Goal: Task Accomplishment & Management: Manage account settings

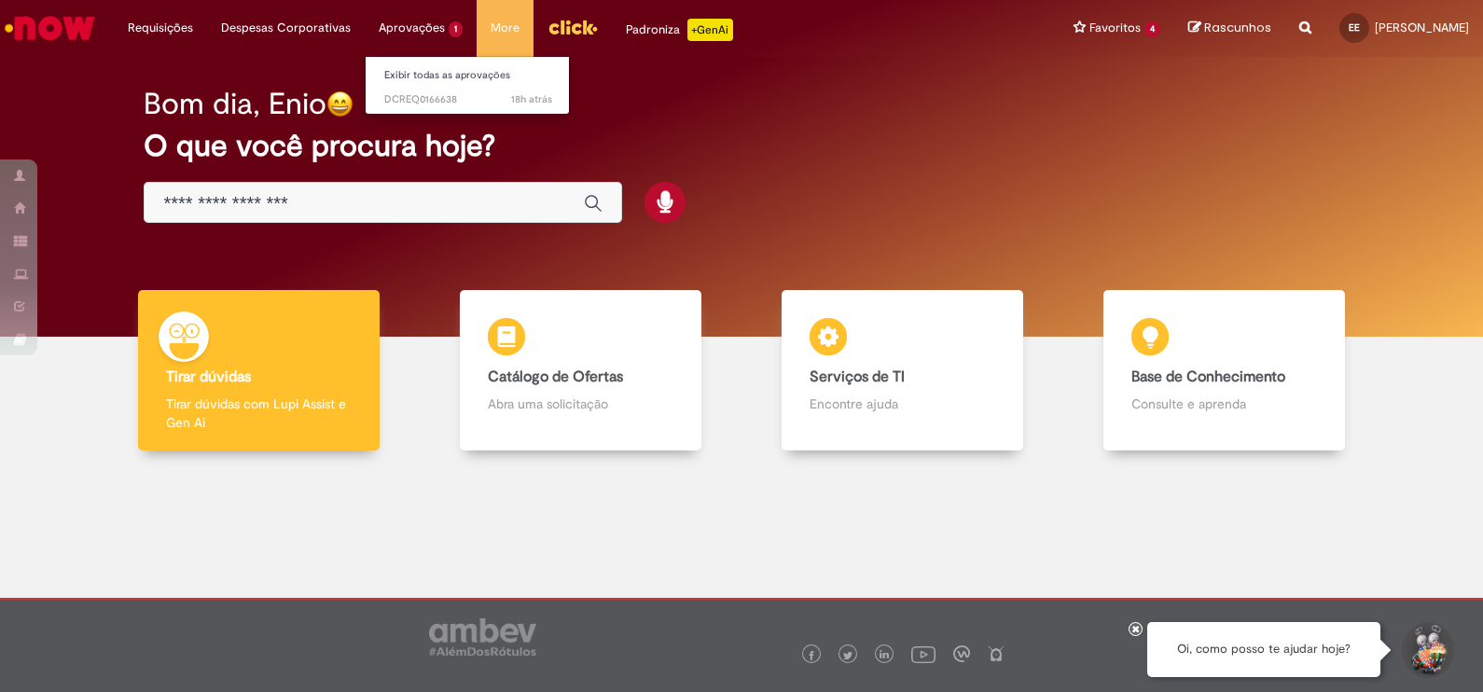
drag, startPoint x: 425, startPoint y: 23, endPoint x: 425, endPoint y: 41, distance: 17.8
click at [207, 41] on li "Aprovações 1 Exibir todas as aprovações 18h atrás 18 horas atrás DCREQ0166638" at bounding box center [160, 28] width 93 height 56
click at [207, 26] on li "Aprovações 1 Exibir todas as aprovações 18h atrás 18 horas atrás DCREQ0166638" at bounding box center [160, 28] width 93 height 56
click at [406, 66] on link "Exibir todas as aprovações" at bounding box center [468, 75] width 205 height 21
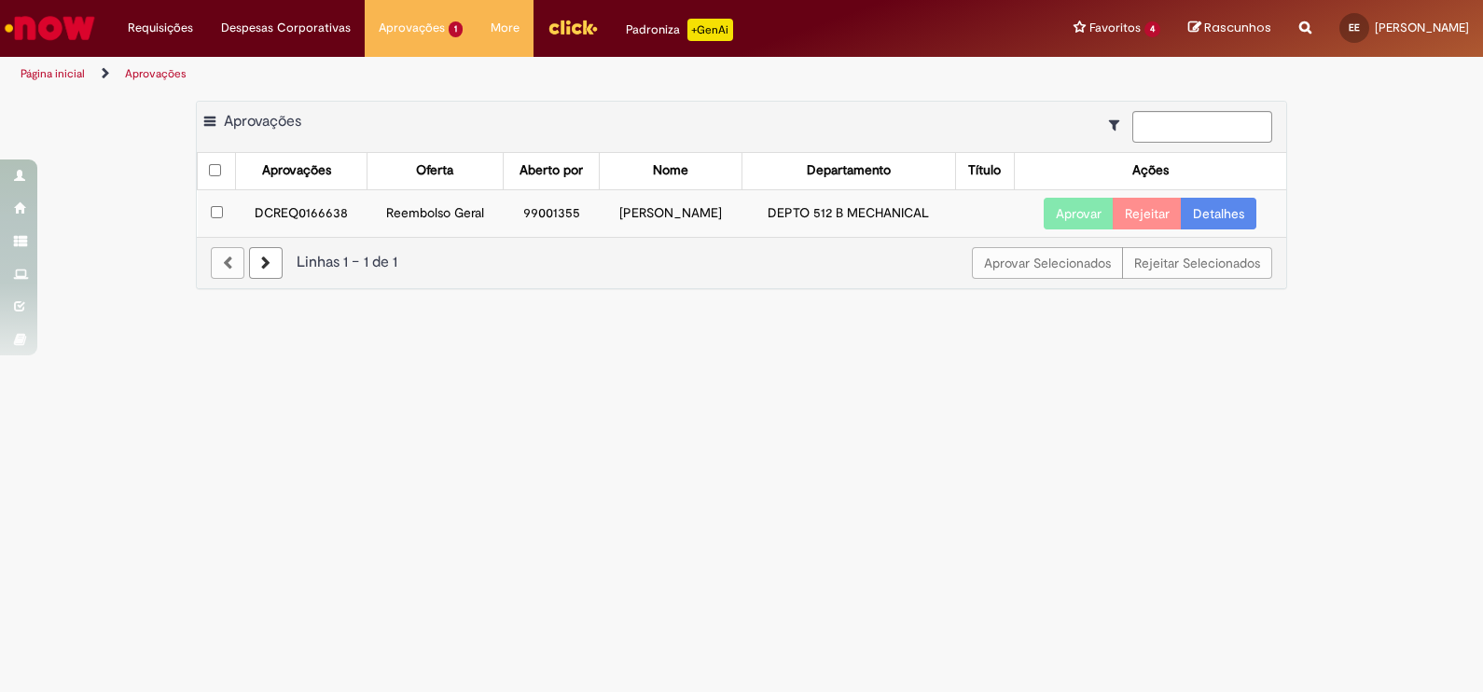
click at [1073, 208] on button "Aprovar" at bounding box center [1079, 214] width 70 height 32
